Goal: Task Accomplishment & Management: Complete application form

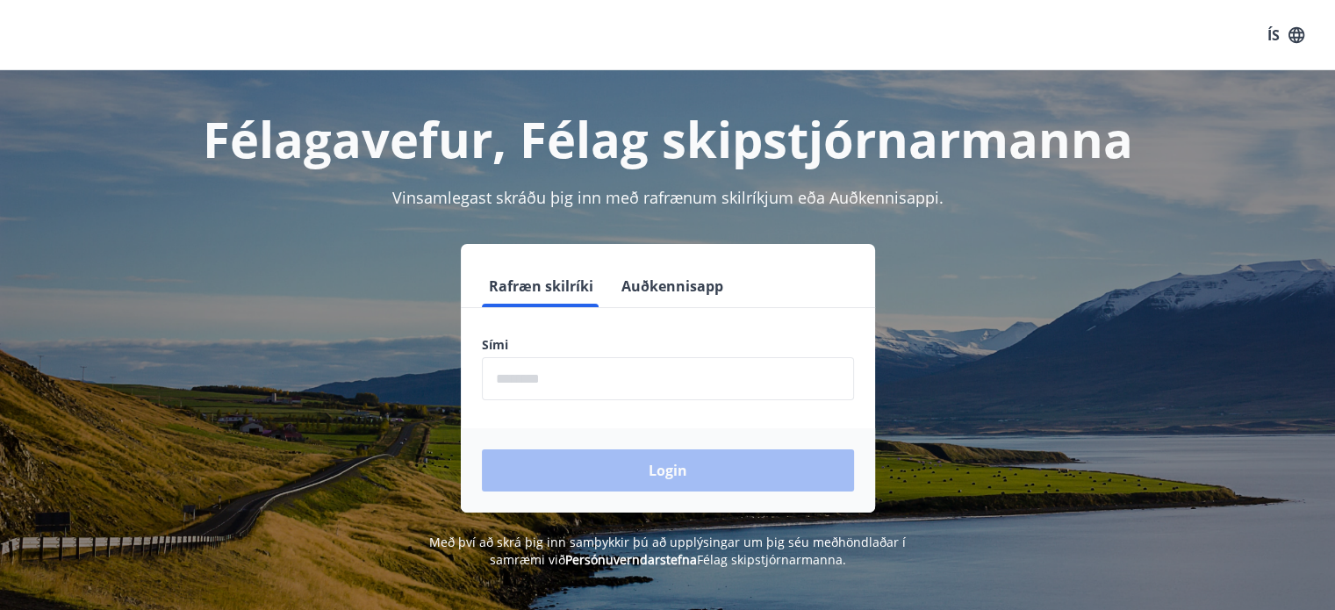
scroll to position [88, 0]
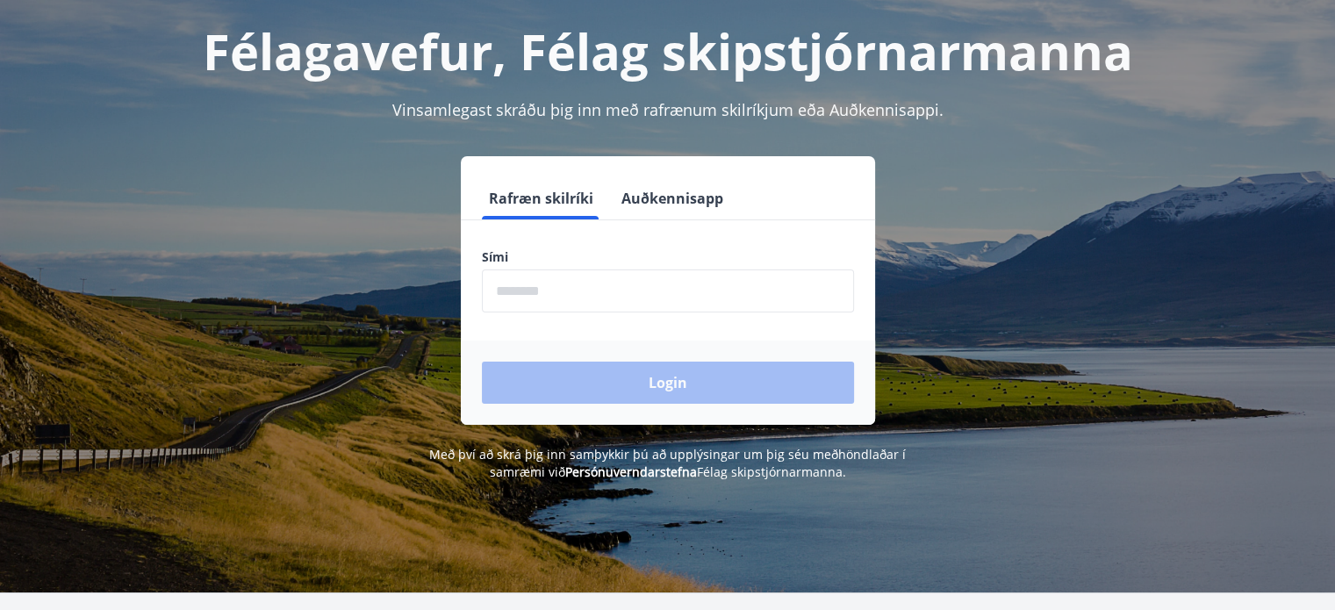
click at [516, 294] on input "phone" at bounding box center [668, 291] width 372 height 43
type input "********"
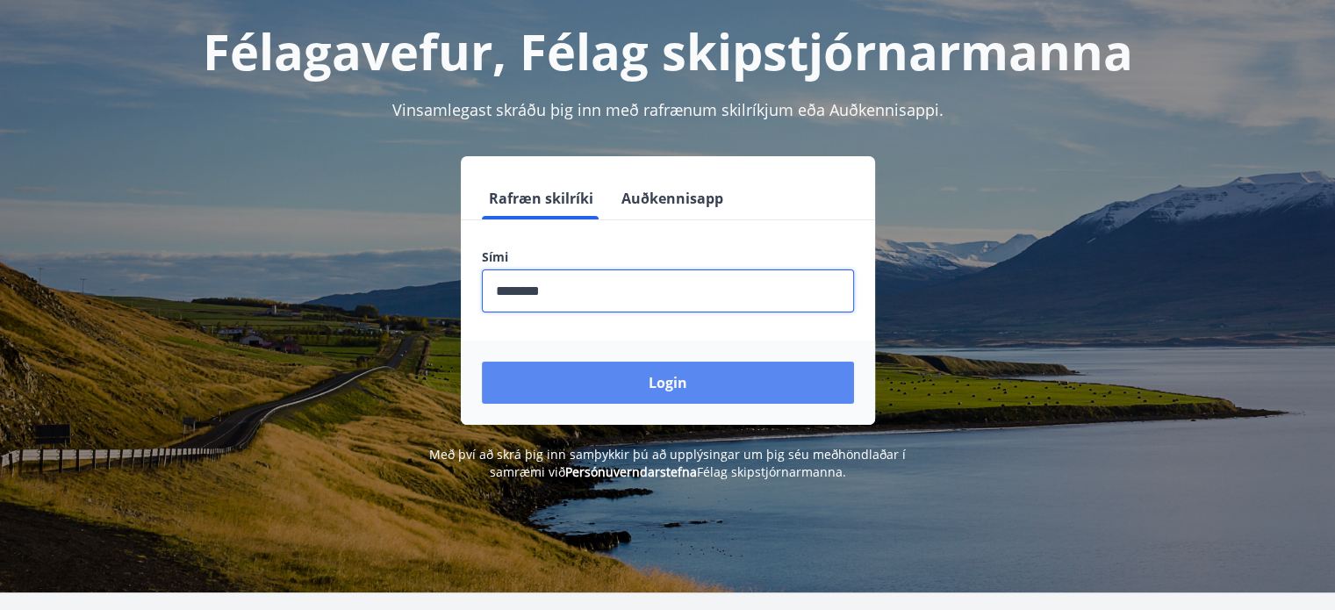
click at [650, 377] on button "Login" at bounding box center [668, 383] width 372 height 42
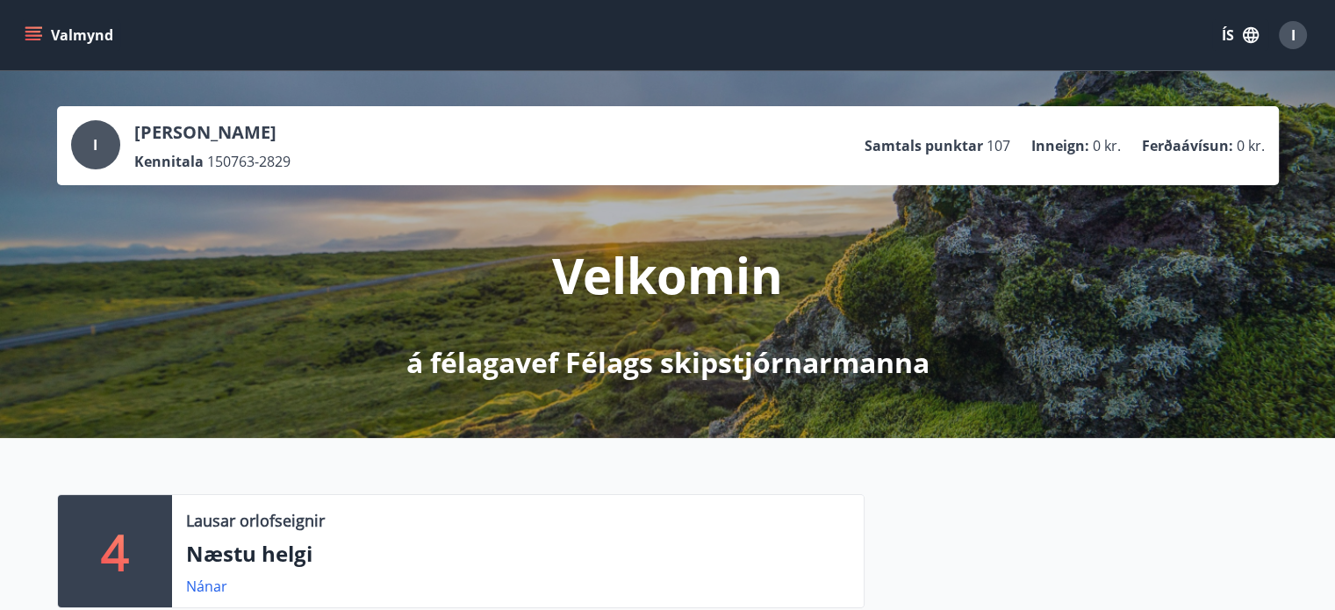
click at [75, 39] on button "Valmynd" at bounding box center [70, 35] width 99 height 32
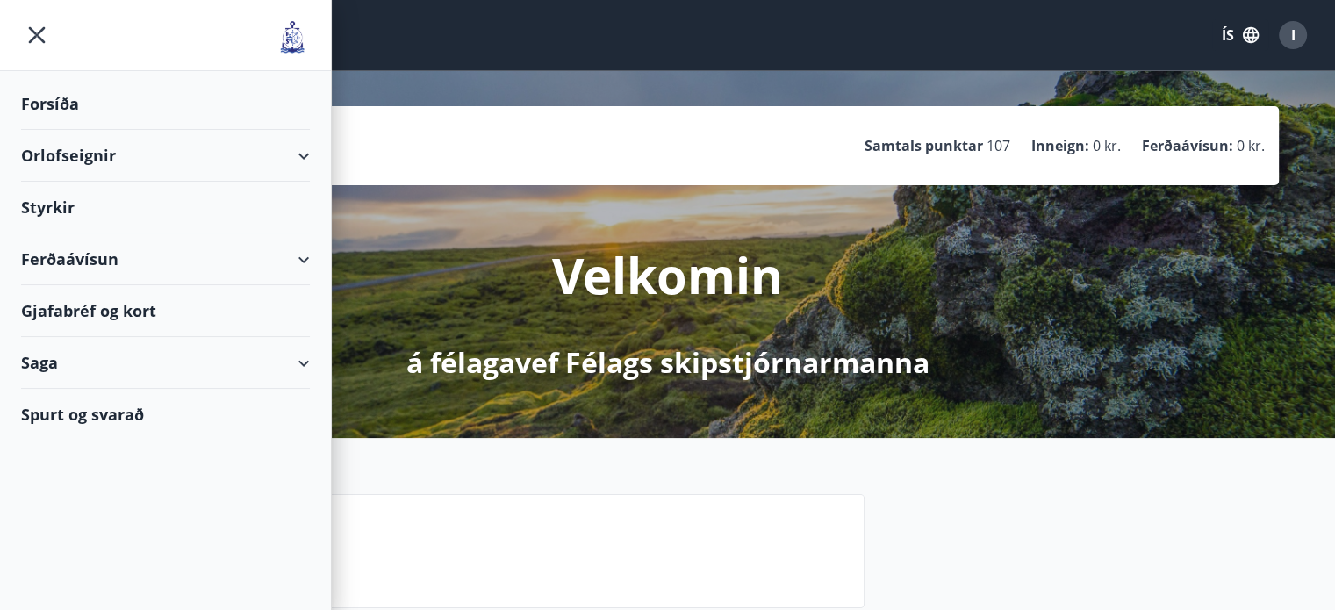
click at [51, 204] on div "Styrkir" at bounding box center [165, 208] width 289 height 52
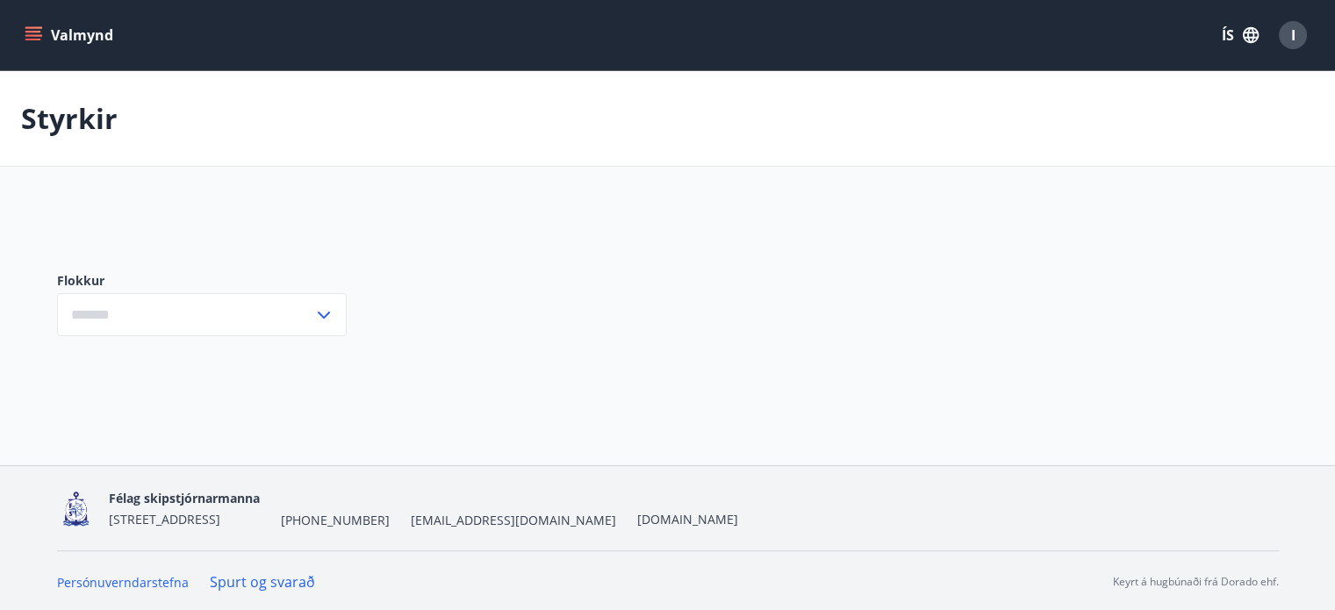
type input "***"
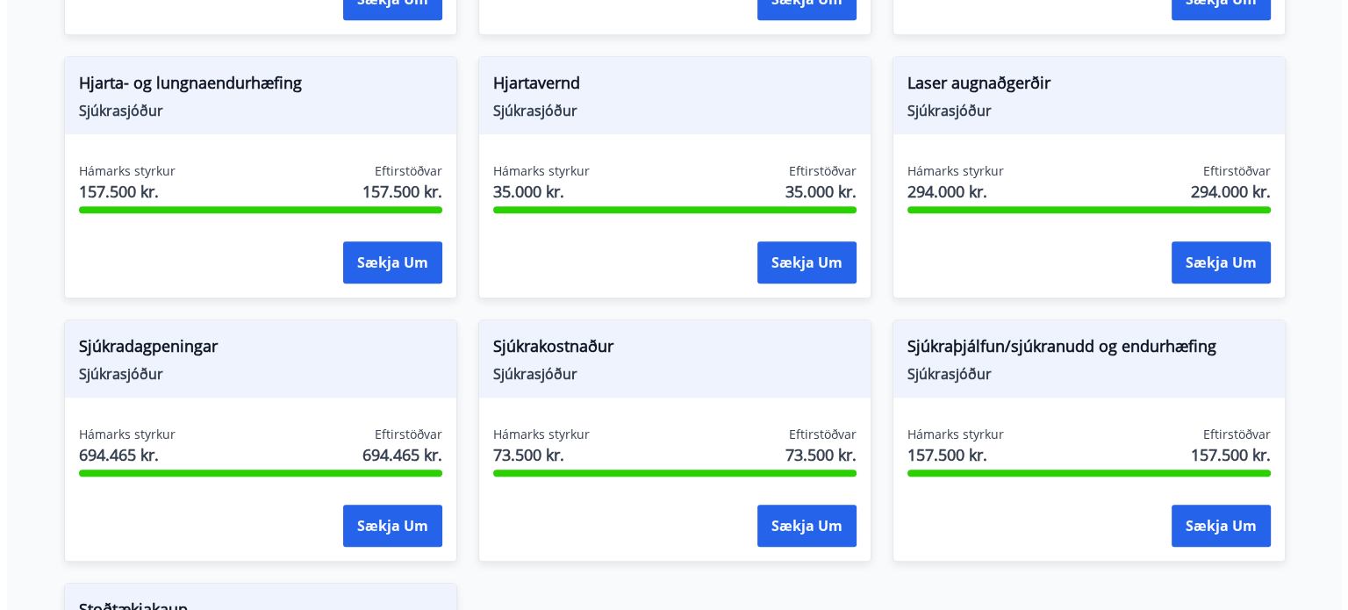
scroll to position [1229, 0]
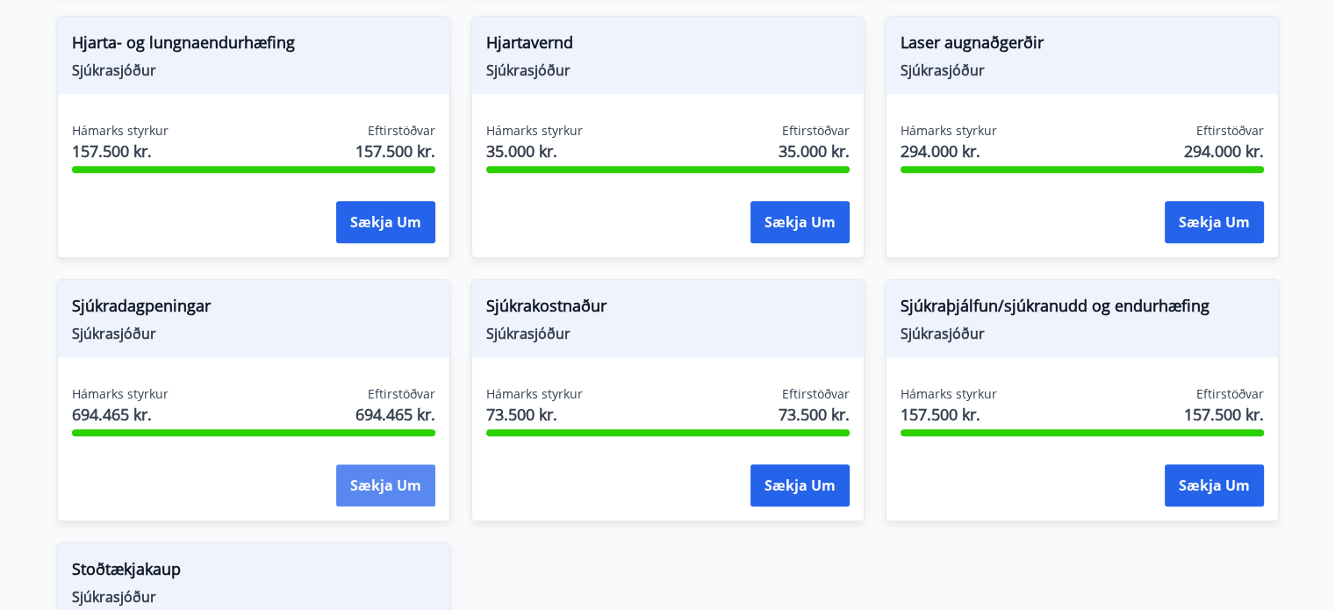
click at [374, 464] on button "Sækja um" at bounding box center [385, 485] width 99 height 42
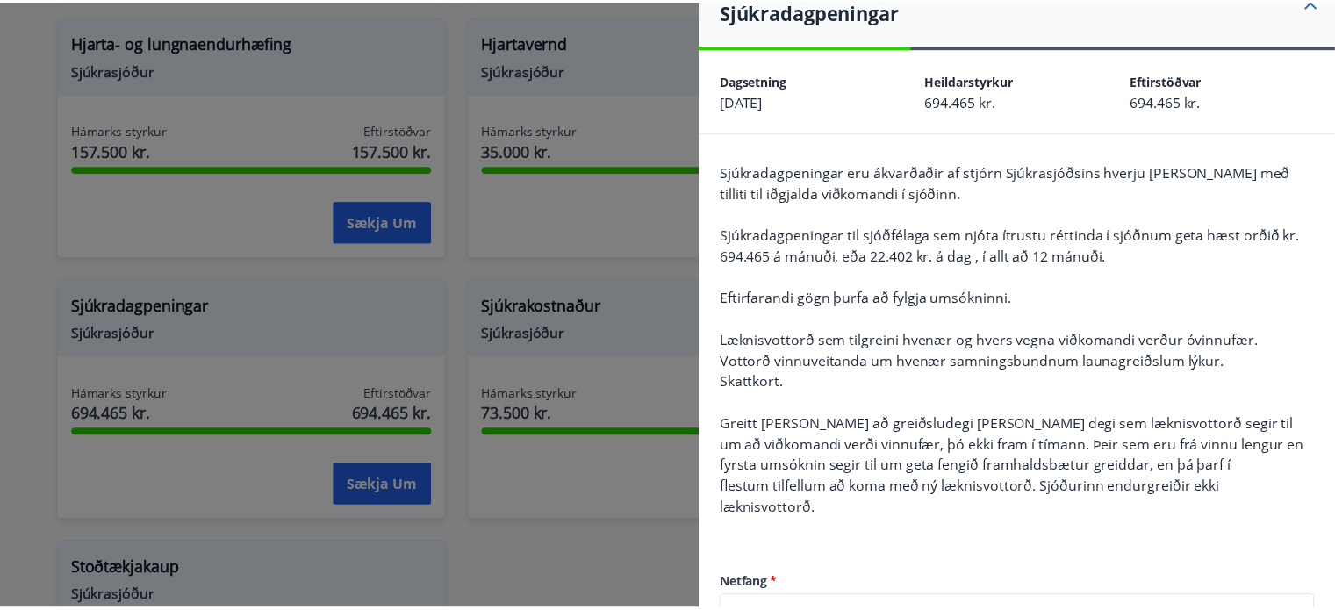
scroll to position [0, 0]
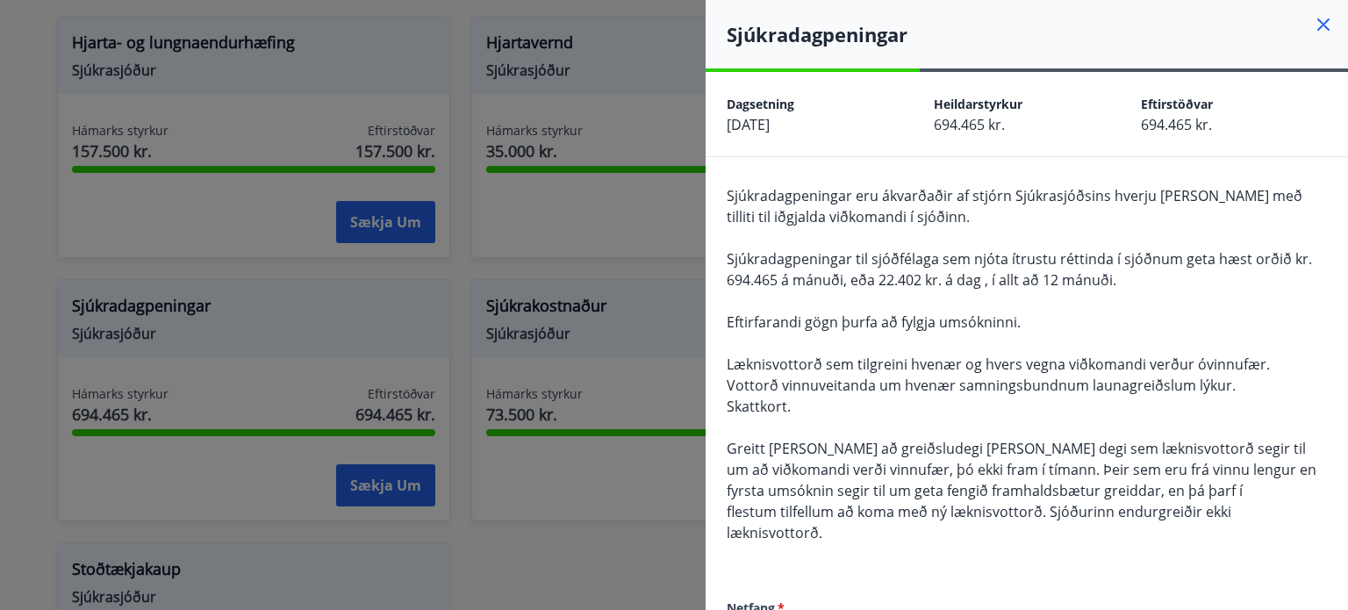
click at [1313, 20] on icon at bounding box center [1323, 24] width 21 height 21
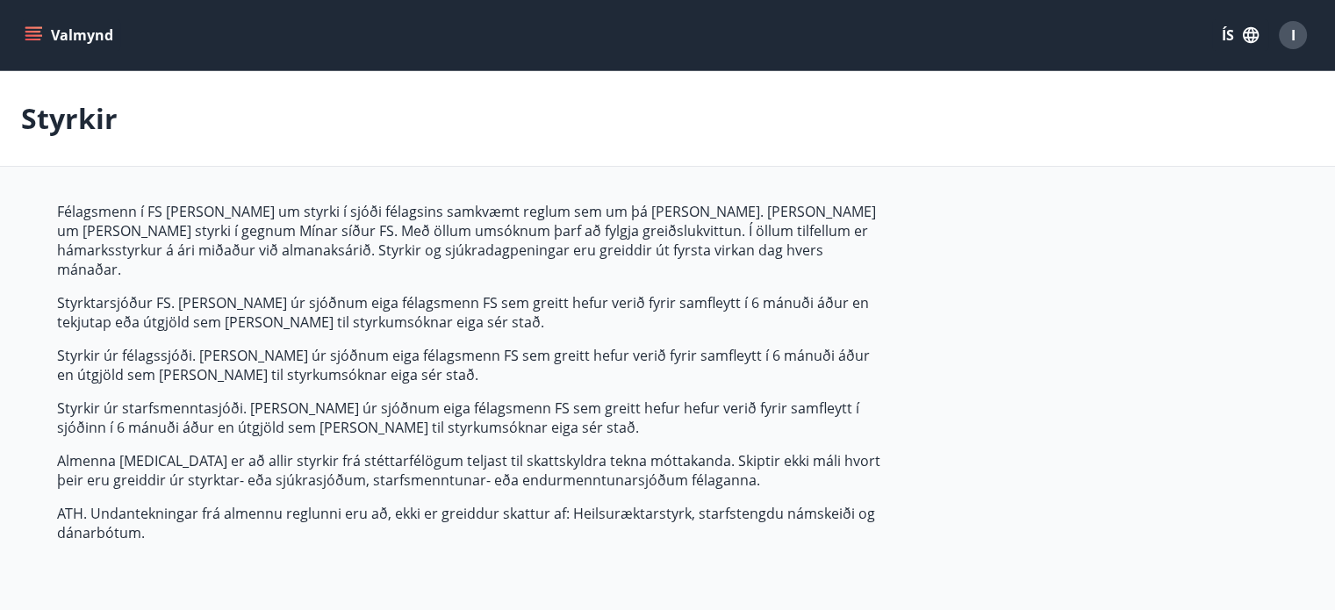
click at [1292, 32] on span "I" at bounding box center [1293, 34] width 4 height 19
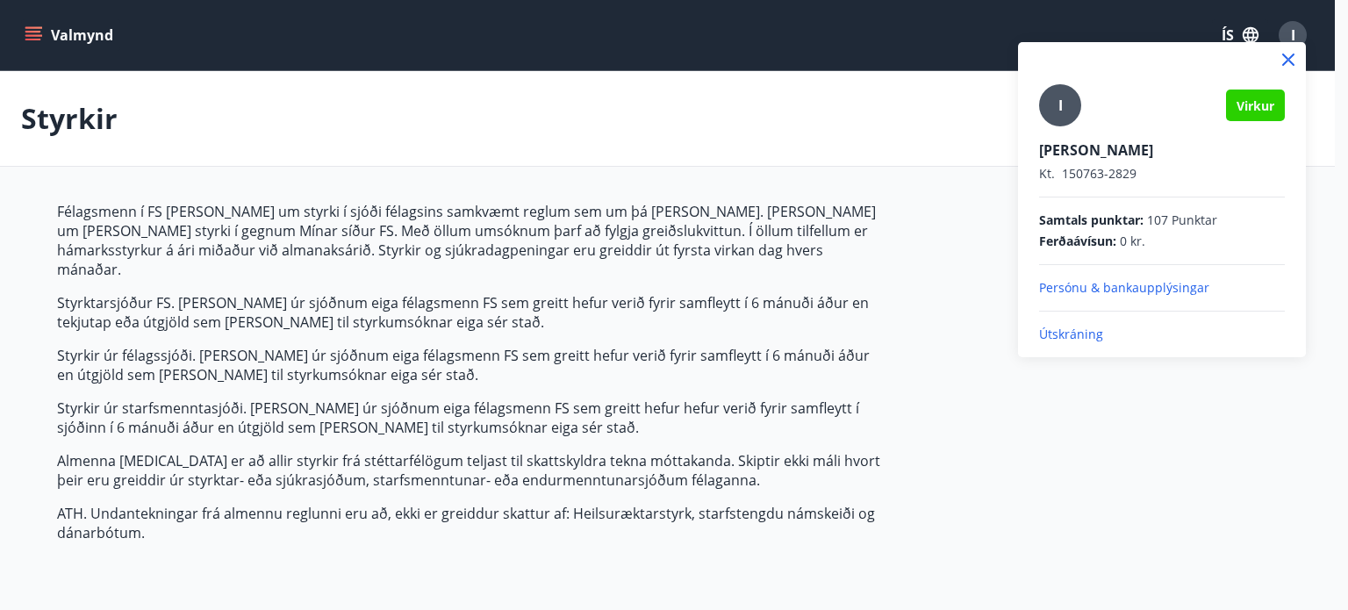
click at [1086, 333] on p "Útskráning" at bounding box center [1162, 335] width 246 height 18
